Goal: Find specific page/section: Find specific page/section

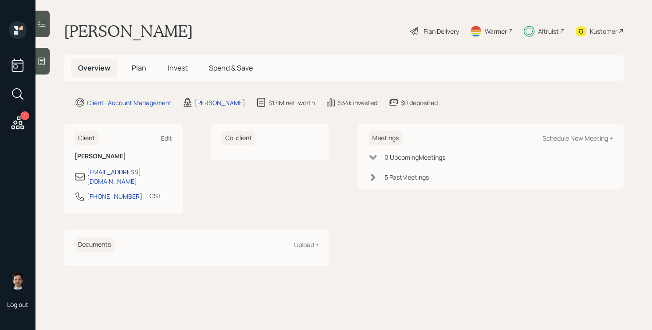
click at [137, 67] on span "Plan" at bounding box center [139, 68] width 15 height 10
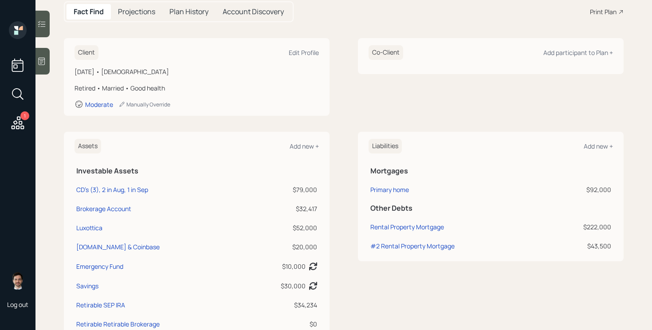
scroll to position [45, 0]
